Goal: Information Seeking & Learning: Learn about a topic

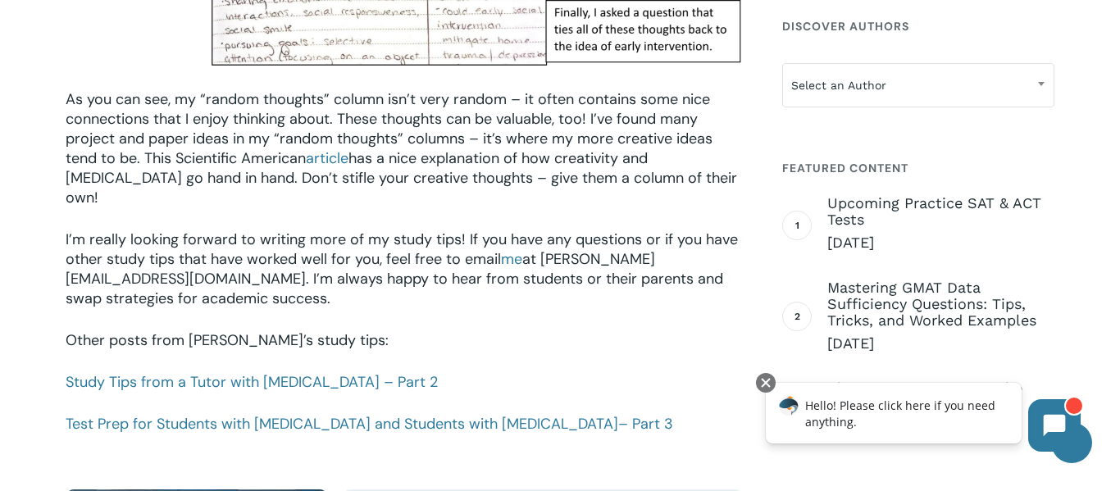
scroll to position [2277, 0]
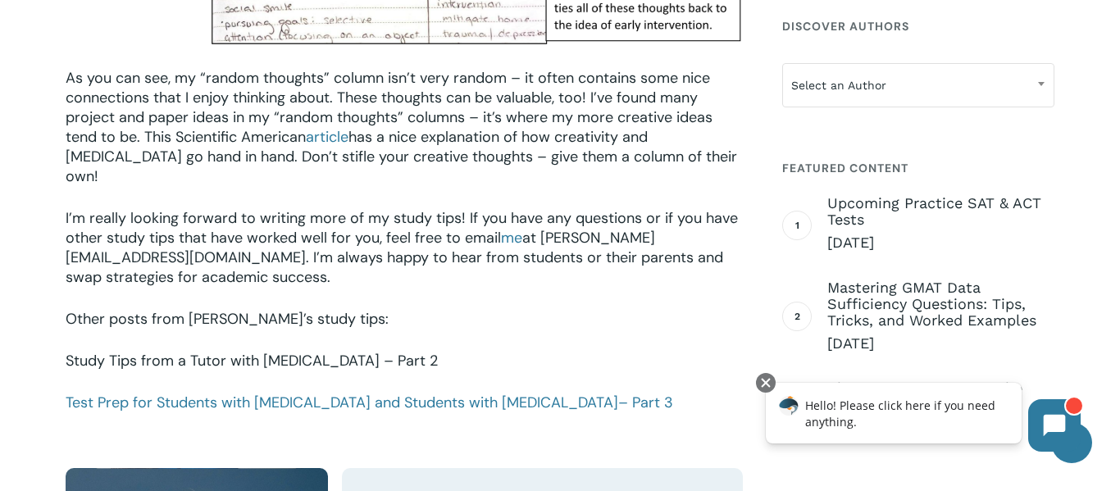
click at [281, 351] on link "Study Tips from a Tutor with [MEDICAL_DATA] – Part 2" at bounding box center [252, 361] width 372 height 20
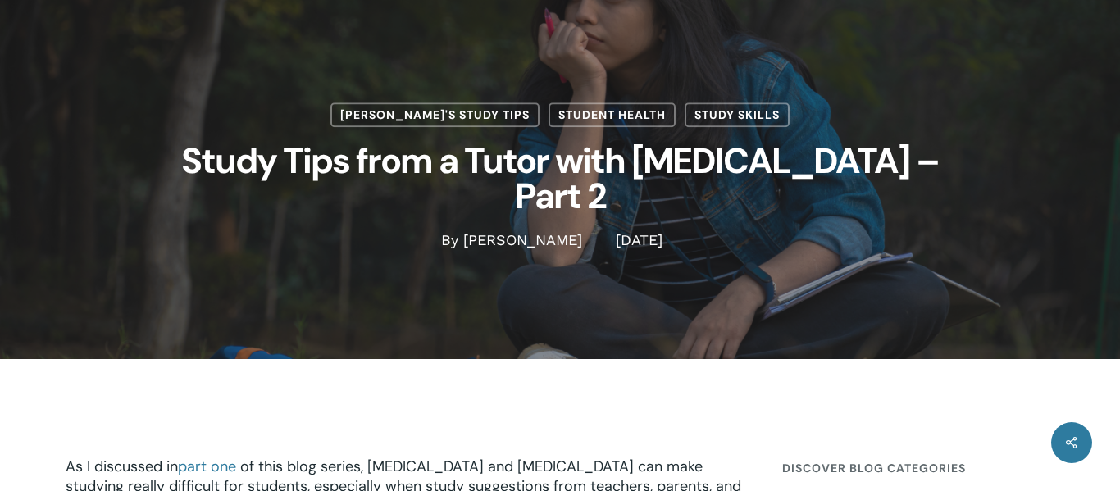
scroll to position [93, 0]
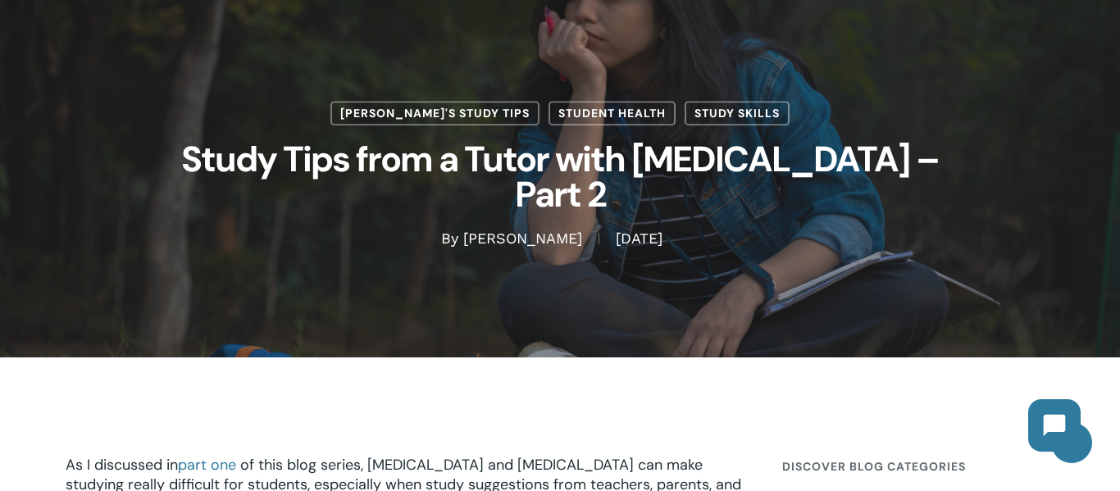
click at [563, 242] on div "[PERSON_NAME]'s Study Tips Student Health Study Skills Study Tips from a Tutor …" at bounding box center [560, 132] width 989 height 451
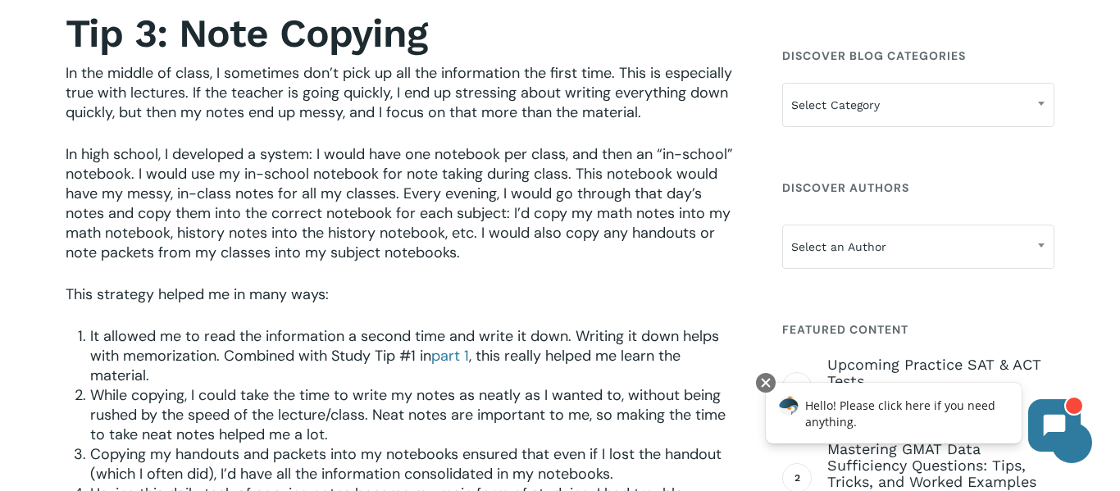
scroll to position [767, 0]
